Goal: Find contact information: Find contact information

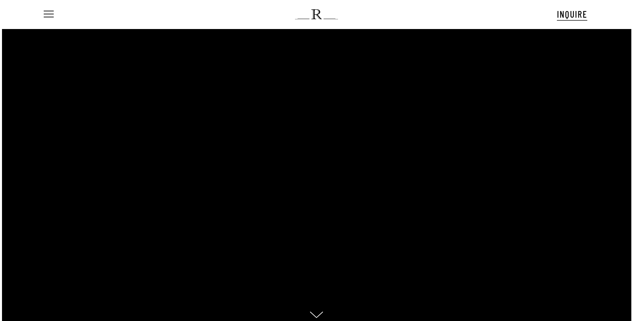
scroll to position [26, 0]
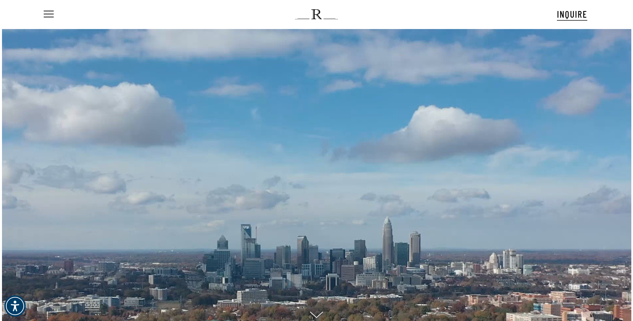
click at [230, 220] on div at bounding box center [316, 181] width 528 height 305
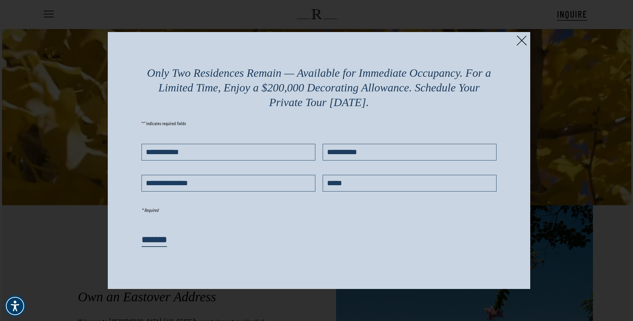
scroll to position [167, 0]
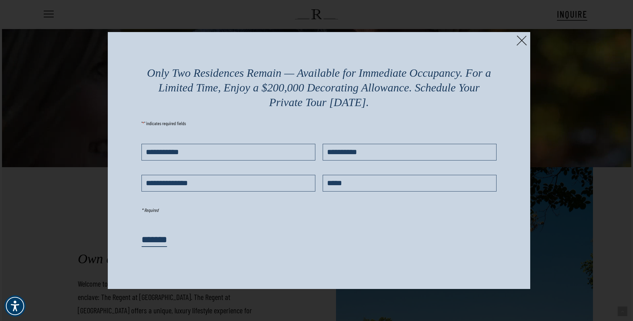
click at [522, 40] on img at bounding box center [521, 40] width 10 height 10
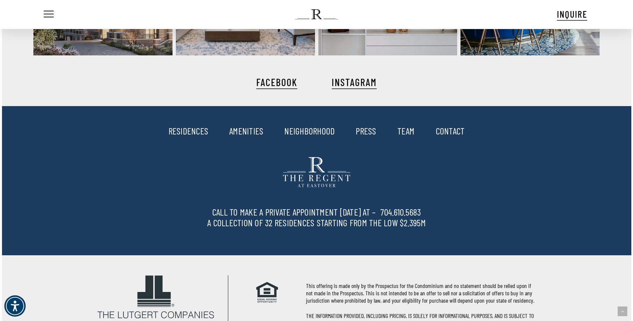
scroll to position [1738, 0]
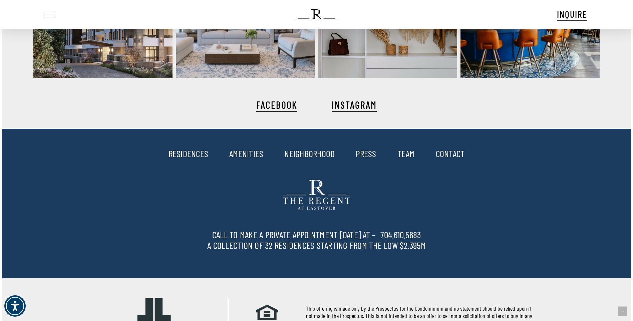
click at [458, 153] on link "CONTACT" at bounding box center [450, 153] width 29 height 11
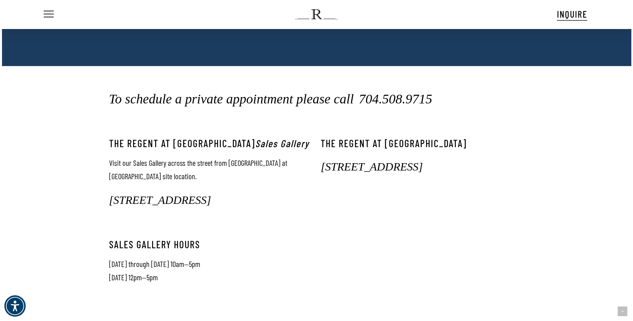
scroll to position [267, 0]
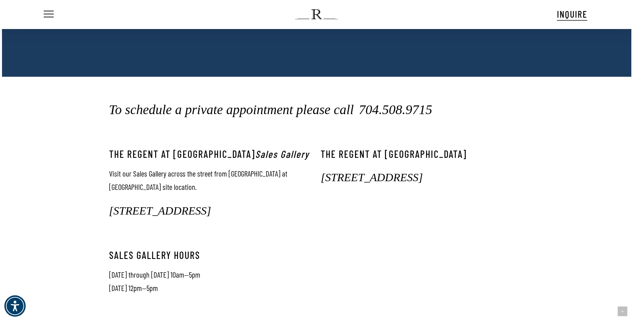
drag, startPoint x: 433, startPoint y: 110, endPoint x: 430, endPoint y: 113, distance: 4.0
click at [430, 113] on h2 "To schedule a private appointment please call 704.508.9715" at bounding box center [316, 109] width 415 height 15
copy h2 "704.508.9715"
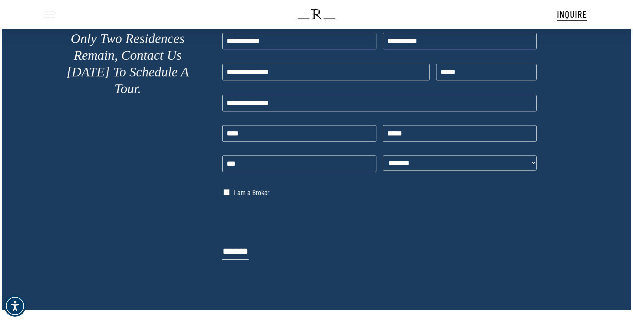
scroll to position [0, 0]
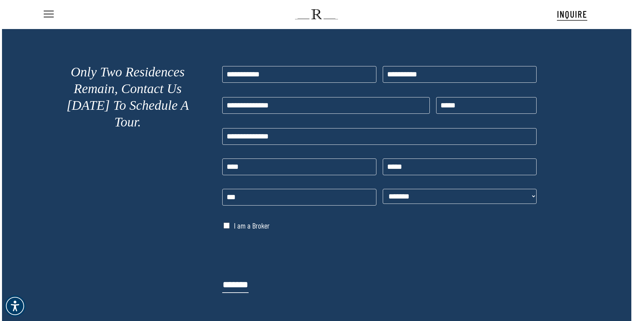
click at [317, 15] on img at bounding box center [316, 14] width 43 height 10
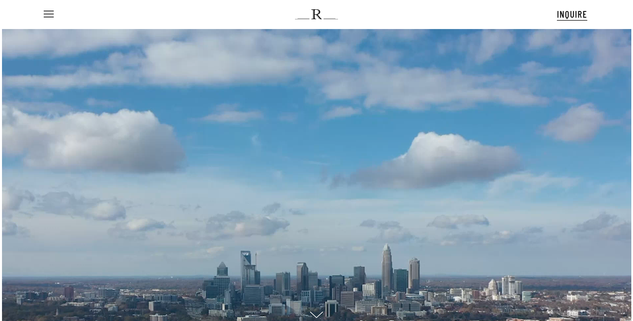
scroll to position [26, 0]
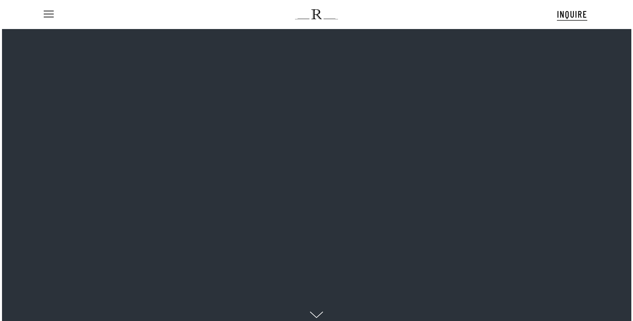
scroll to position [26, 0]
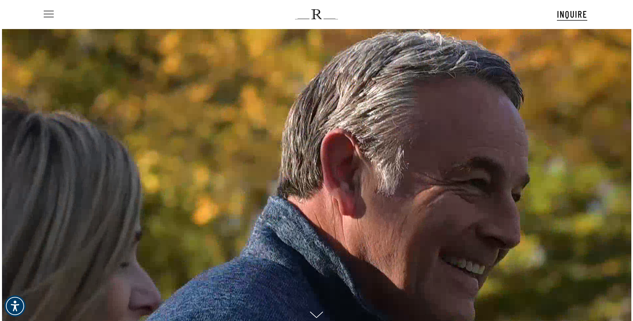
click at [53, 13] on span "Navigation Menu" at bounding box center [49, 14] width 10 height 7
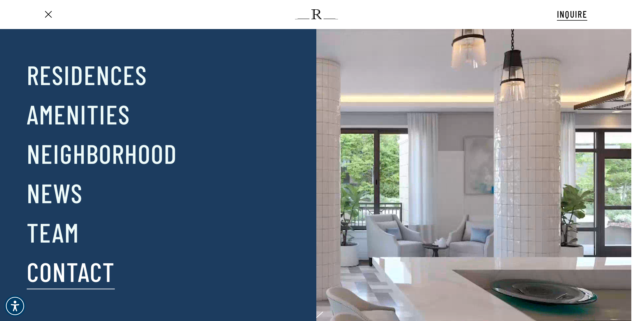
click at [60, 264] on link "Contact" at bounding box center [71, 271] width 88 height 35
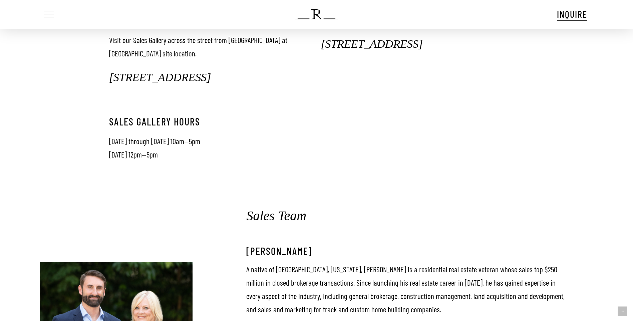
scroll to position [567, 0]
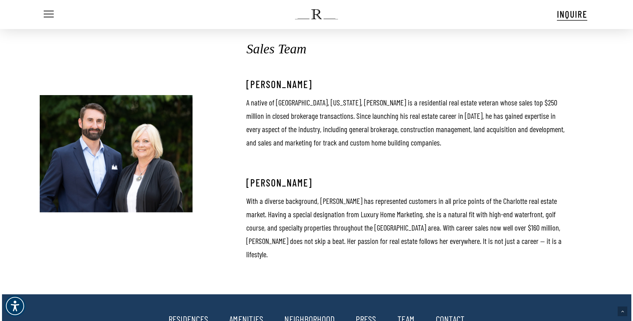
drag, startPoint x: 244, startPoint y: 84, endPoint x: 328, endPoint y: 87, distance: 83.4
click at [328, 87] on div "Sales Team [PERSON_NAME] A native of [GEOGRAPHIC_DATA], [US_STATE], [PERSON_NAM…" at bounding box center [389, 153] width 356 height 243
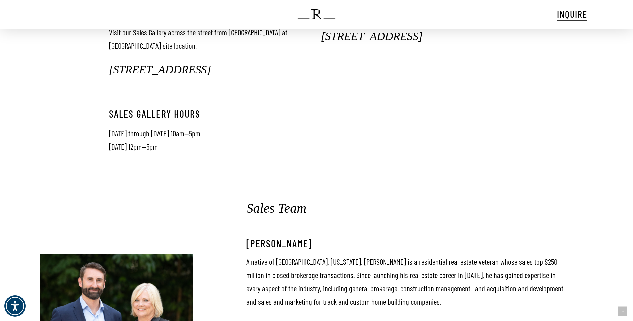
scroll to position [367, 0]
